Goal: Information Seeking & Learning: Learn about a topic

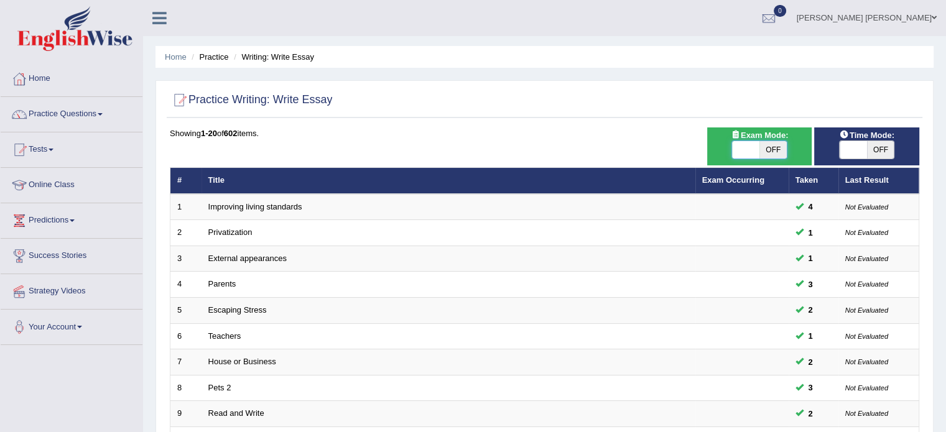
click at [749, 146] on span at bounding box center [745, 149] width 27 height 17
checkbox input "true"
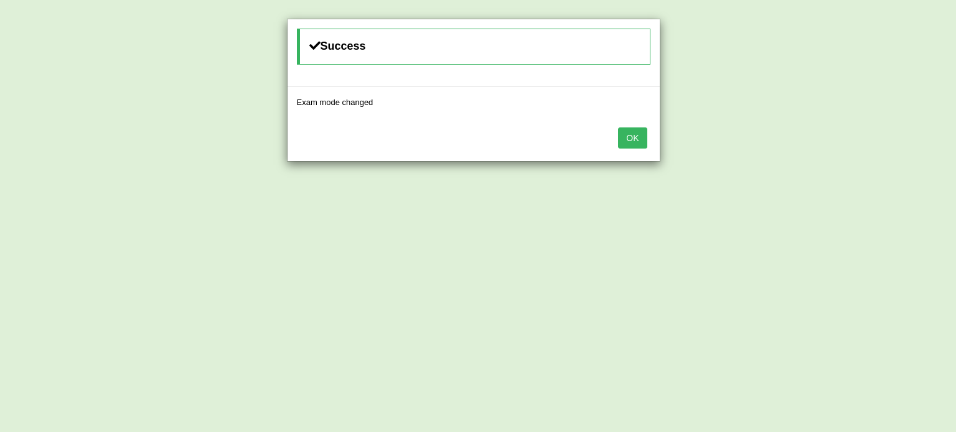
click at [632, 148] on div "OK" at bounding box center [473, 140] width 372 height 44
click at [635, 142] on button "OK" at bounding box center [632, 138] width 29 height 21
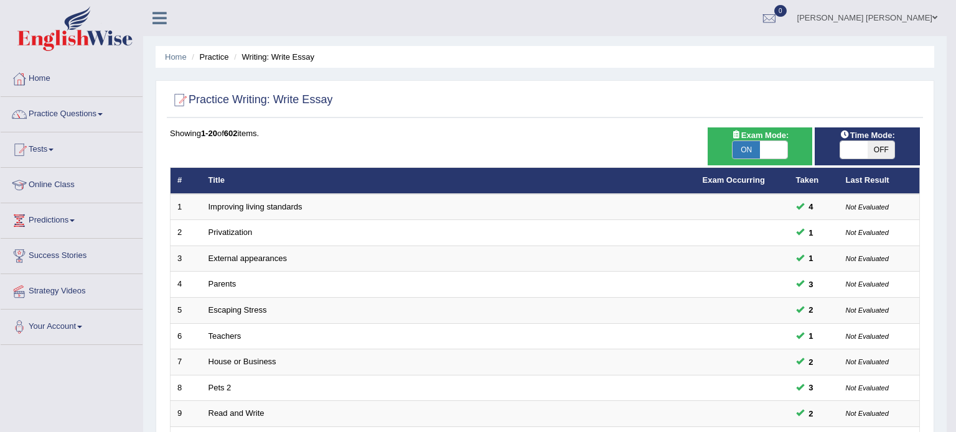
click at [635, 142] on body "Toggle navigation Home Practice Questions Speaking Practice Read Aloud Repeat S…" at bounding box center [478, 216] width 956 height 432
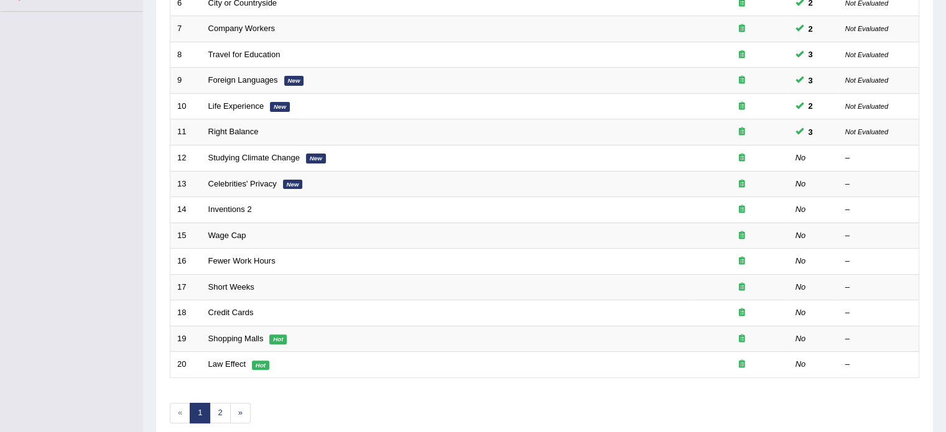
scroll to position [373, 0]
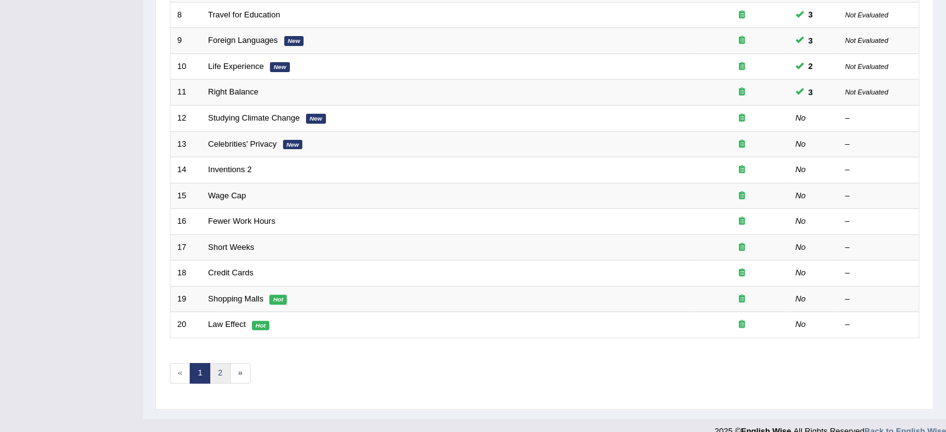
click at [219, 370] on link "2" at bounding box center [220, 373] width 21 height 21
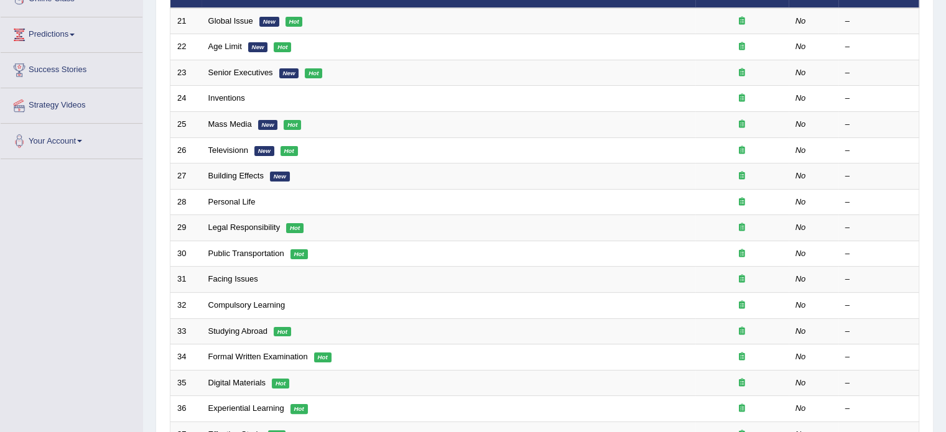
scroll to position [199, 0]
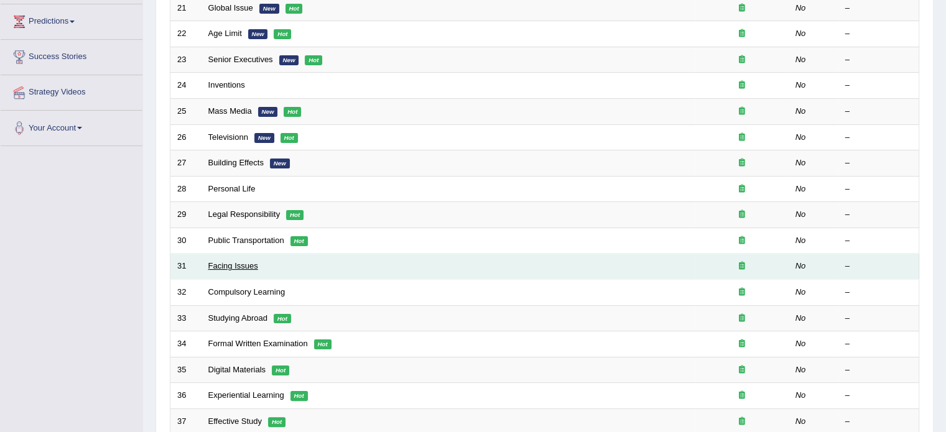
click at [224, 265] on link "Facing Issues" at bounding box center [233, 265] width 50 height 9
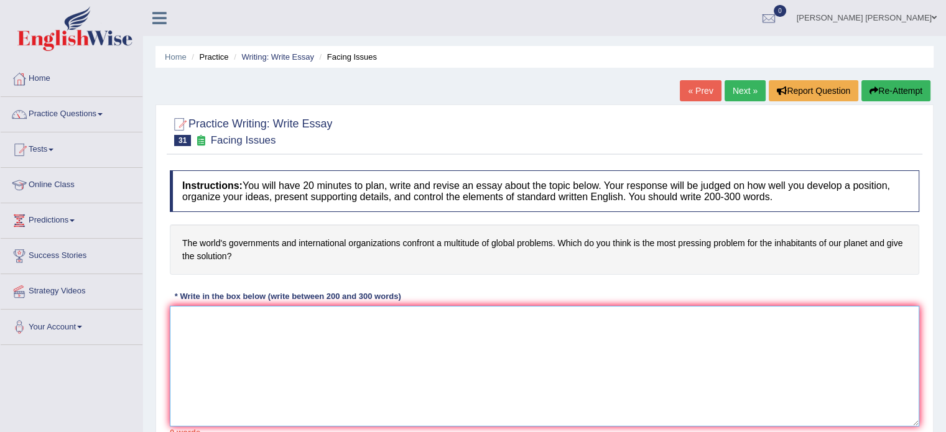
click at [326, 347] on textarea at bounding box center [545, 366] width 750 height 121
paste textarea "The increasing influence of the world's governments and international organizat…"
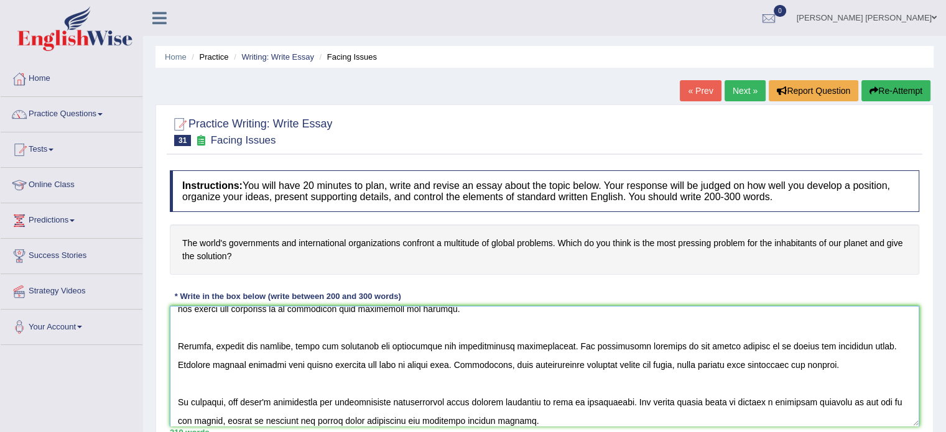
scroll to position [221, 0]
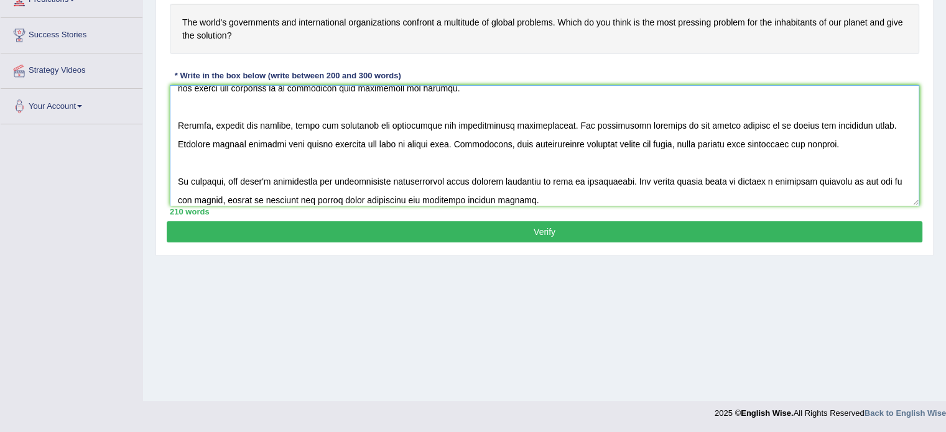
type textarea "The increasing influence of the world's governments and international organizat…"
click at [377, 233] on button "Verify" at bounding box center [545, 231] width 756 height 21
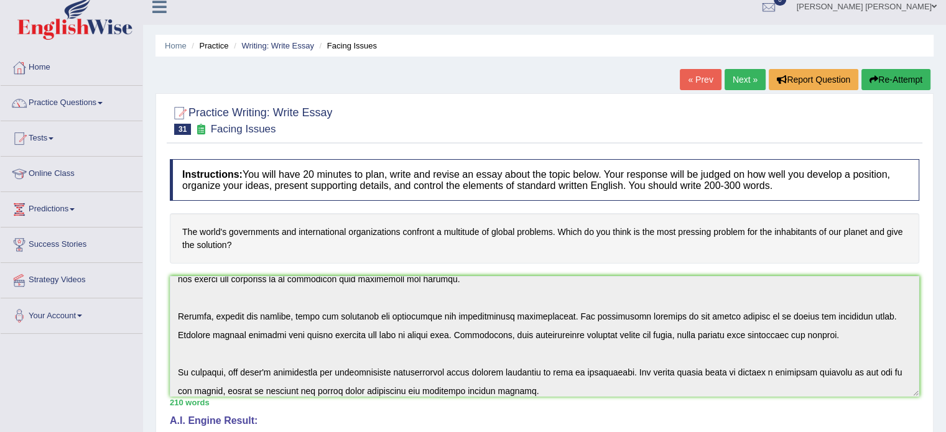
scroll to position [0, 0]
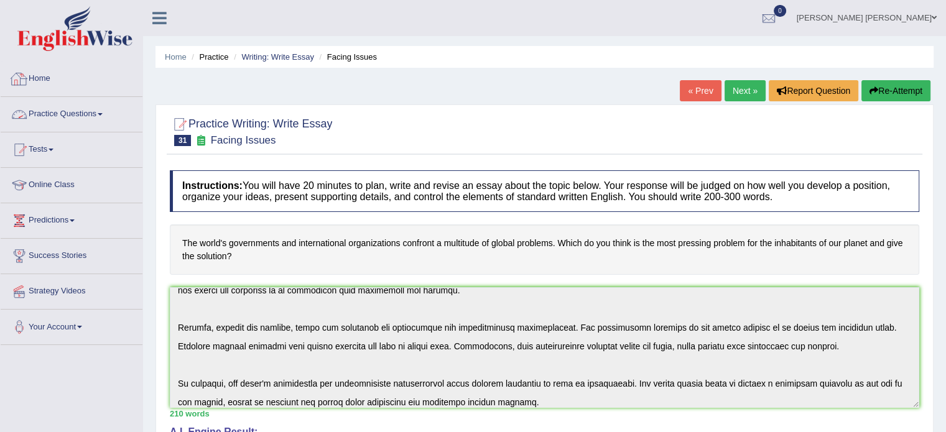
click at [85, 116] on link "Practice Questions" at bounding box center [72, 112] width 142 height 31
